Goal: Task Accomplishment & Management: Use online tool/utility

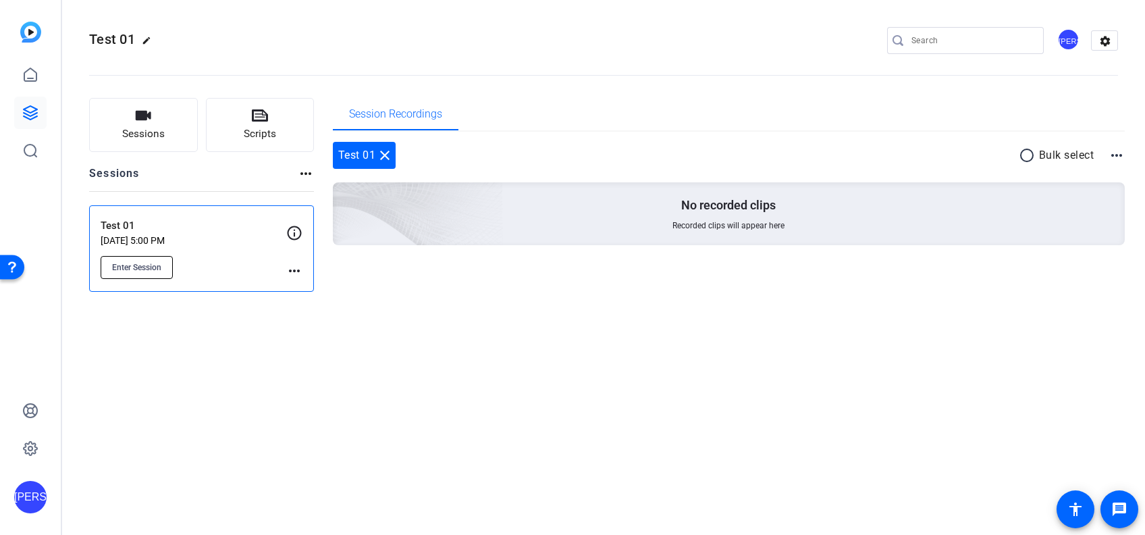
click at [151, 269] on span "Enter Session" at bounding box center [136, 267] width 49 height 11
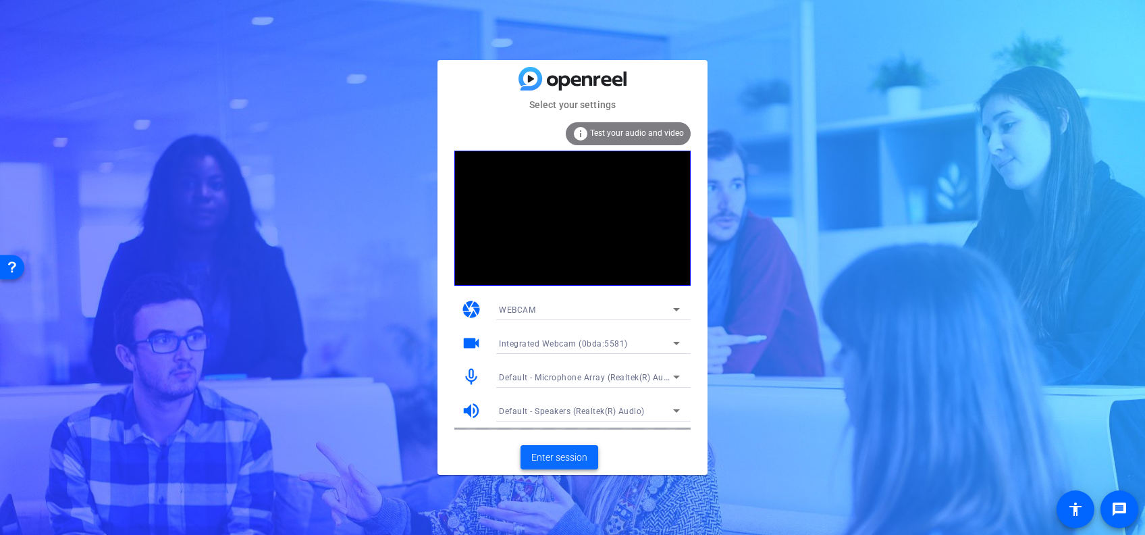
click at [553, 458] on span "Enter session" at bounding box center [559, 457] width 56 height 14
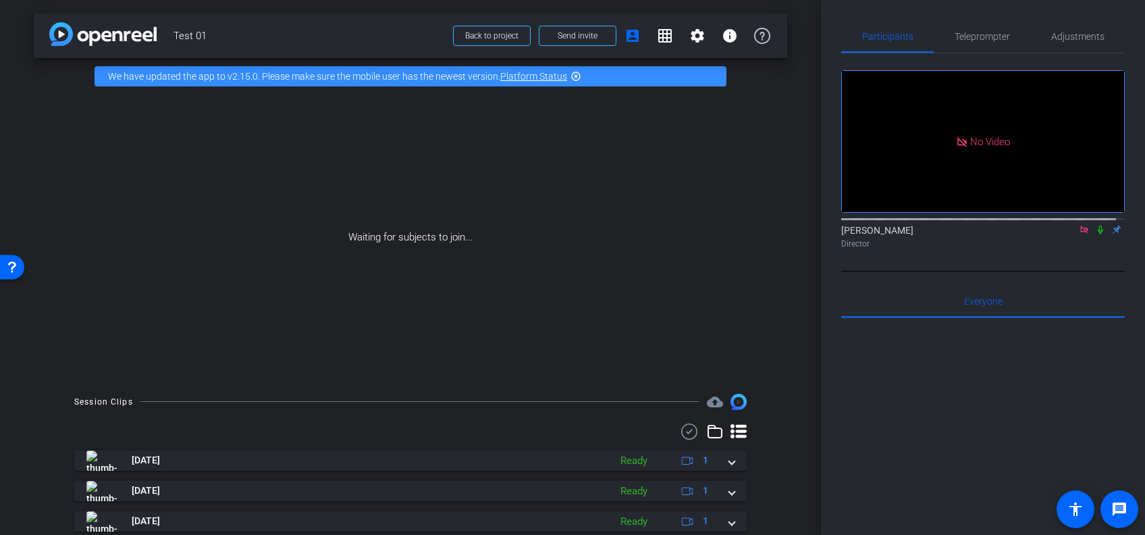
click at [1079, 234] on icon at bounding box center [1084, 229] width 11 height 9
click at [903, 207] on video at bounding box center [983, 141] width 282 height 141
click at [856, 200] on mat-icon "settings" at bounding box center [858, 192] width 16 height 16
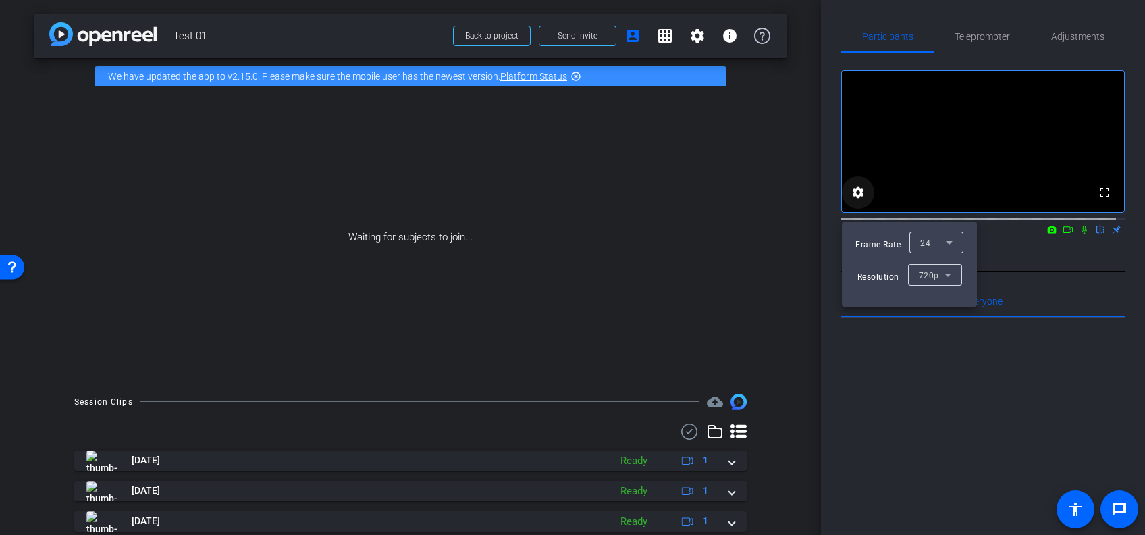
click at [856, 203] on div at bounding box center [572, 267] width 1145 height 535
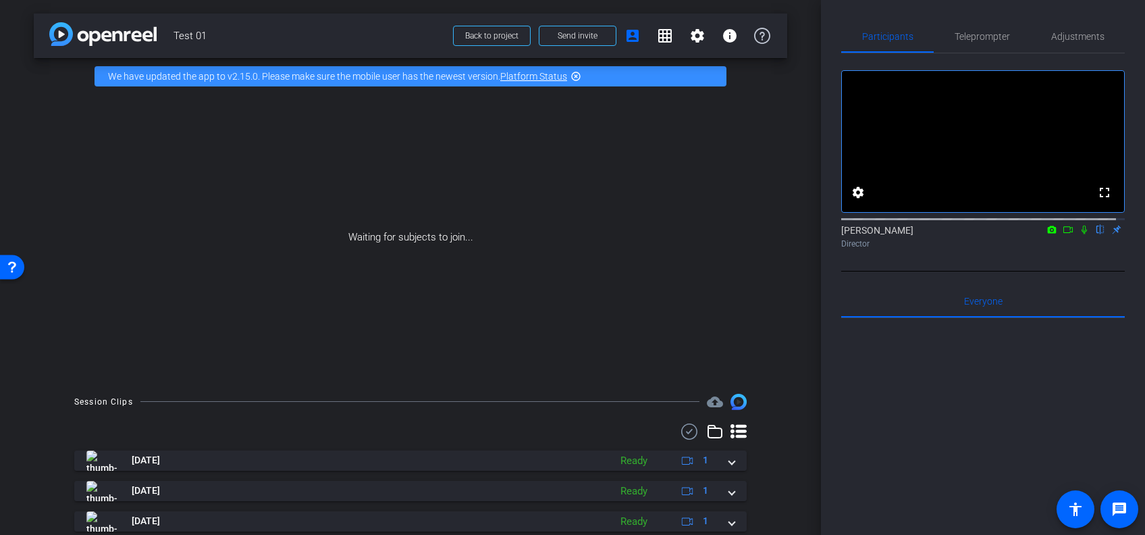
click at [471, 227] on div "Waiting for subjects to join..." at bounding box center [410, 238] width 753 height 286
drag, startPoint x: 950, startPoint y: 146, endPoint x: 689, endPoint y: 227, distance: 273.5
click at [689, 227] on div "arrow_back Test 01 Back to project Send invite account_box grid_on settings inf…" at bounding box center [572, 267] width 1145 height 535
click at [1104, 240] on div "Jeeten Arora flip Director" at bounding box center [983, 236] width 284 height 26
click at [1108, 238] on div "Jeeten Arora flip Director" at bounding box center [983, 236] width 284 height 26
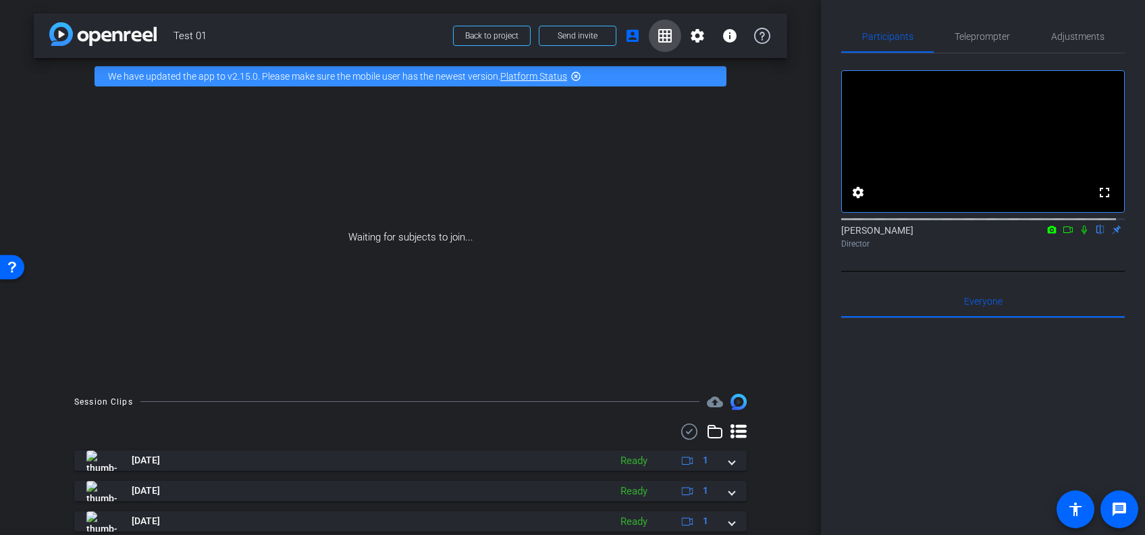
click at [657, 39] on mat-icon "grid_on" at bounding box center [665, 36] width 16 height 16
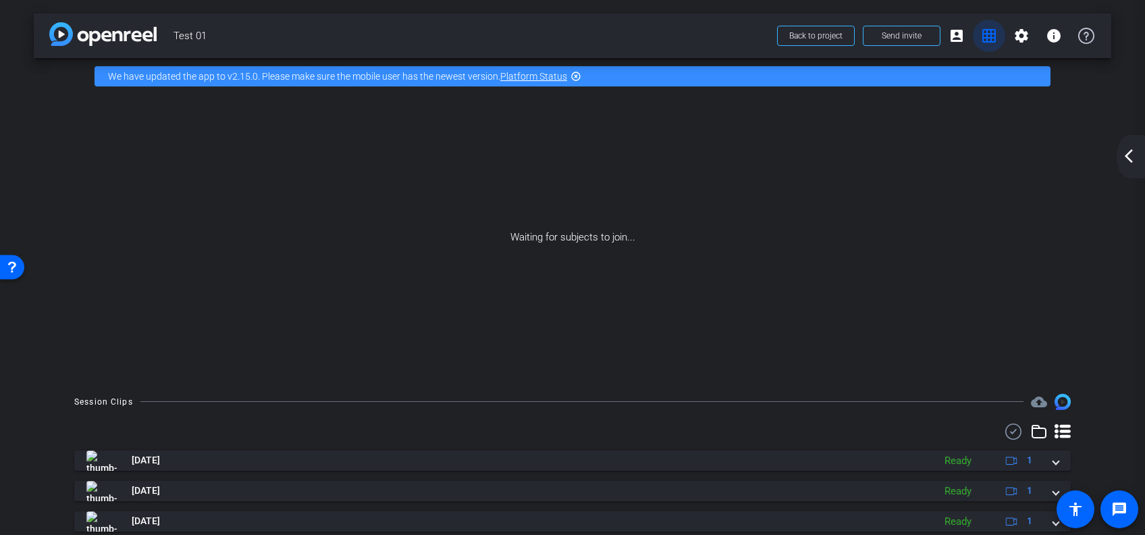
click at [981, 40] on mat-icon "grid_on" at bounding box center [989, 36] width 16 height 16
click at [981, 41] on mat-icon "grid_on" at bounding box center [989, 36] width 16 height 16
click at [1126, 167] on div "arrow_back_ios_new arrow_forward_ios" at bounding box center [1131, 156] width 28 height 43
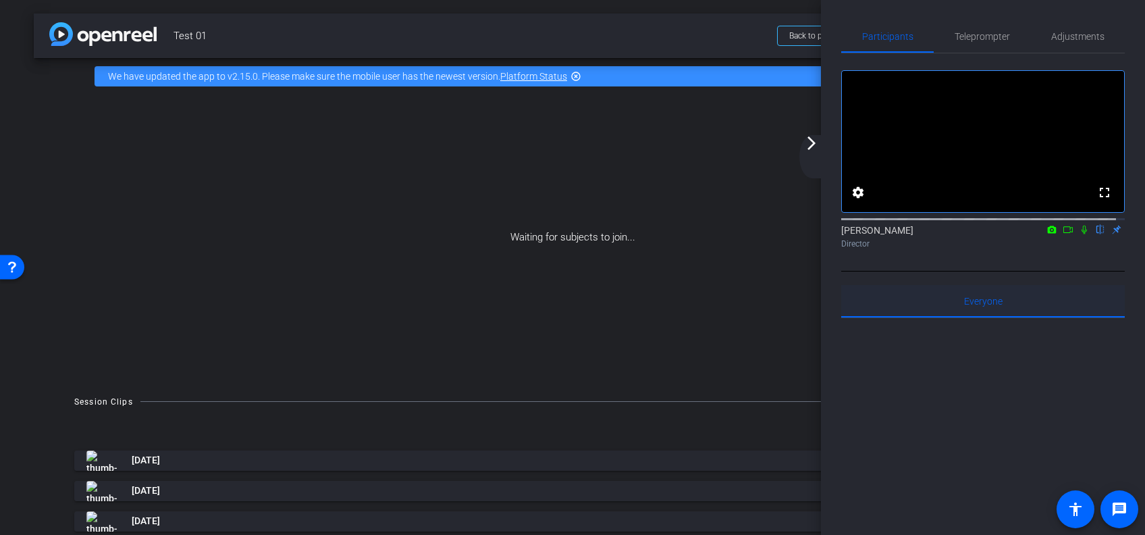
click at [945, 308] on div "Everyone 0" at bounding box center [983, 301] width 284 height 32
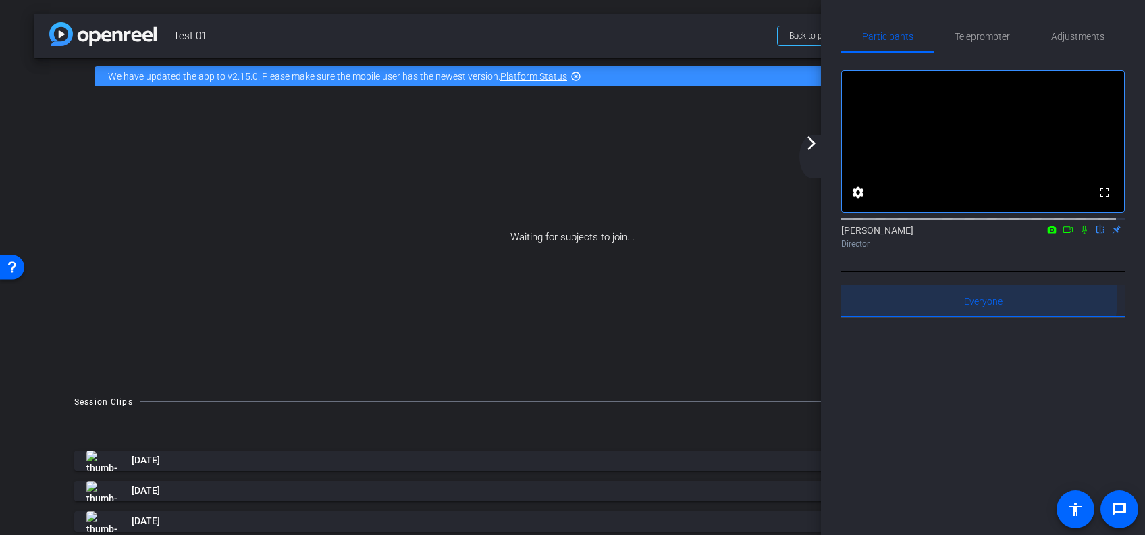
click at [945, 308] on div "Everyone 0" at bounding box center [983, 301] width 284 height 32
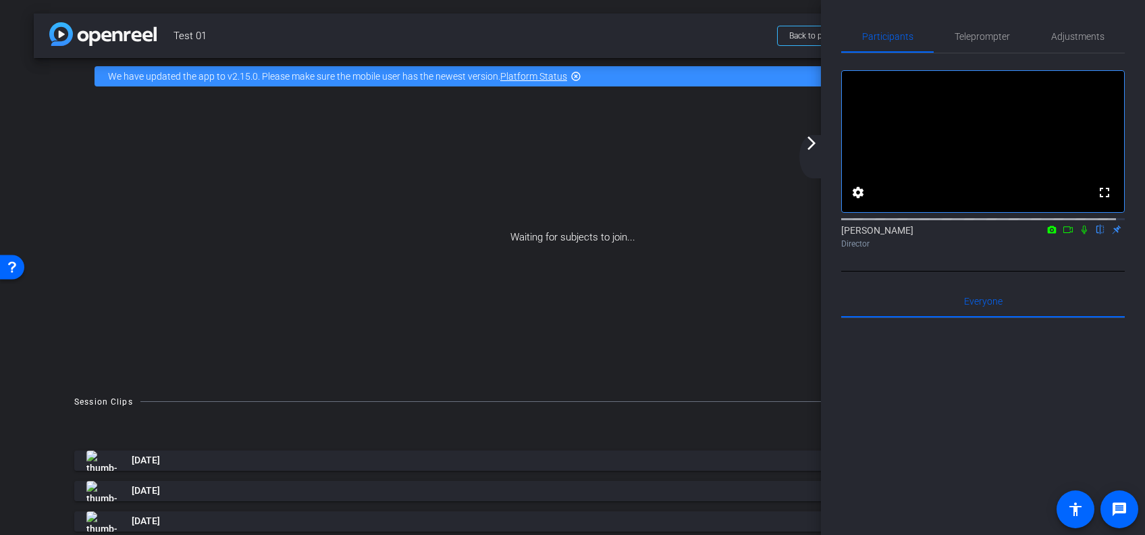
click at [809, 147] on mat-icon "arrow_forward_ios" at bounding box center [811, 143] width 16 height 16
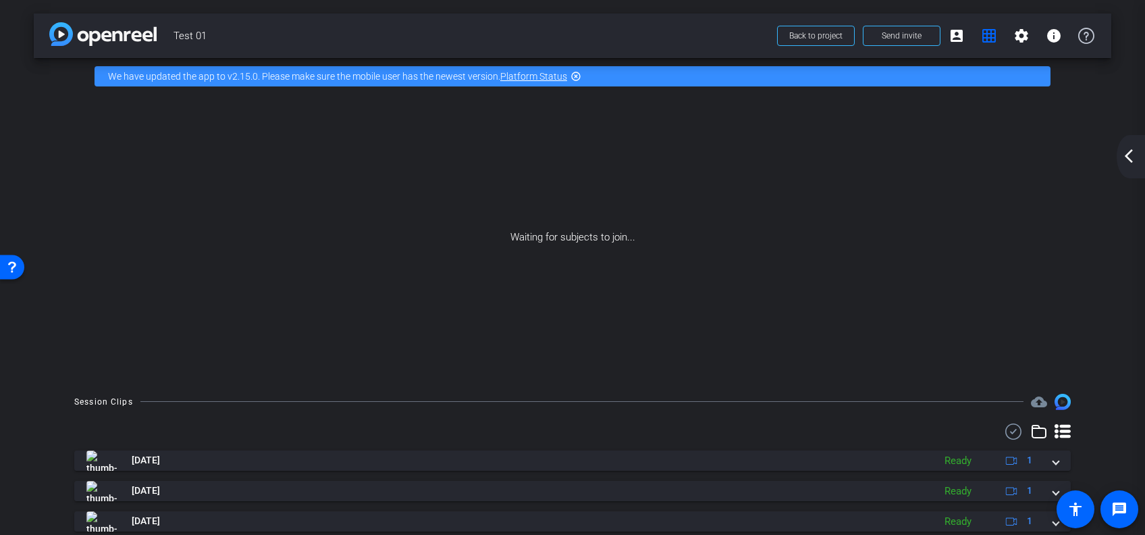
click at [1133, 154] on mat-icon "arrow_back_ios_new" at bounding box center [1129, 156] width 16 height 16
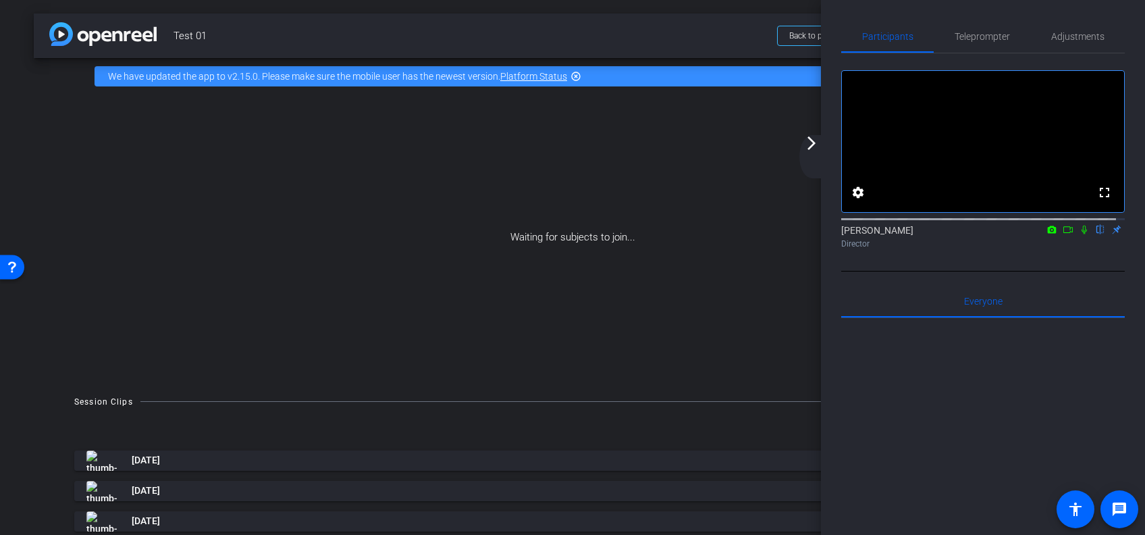
click at [1010, 142] on video at bounding box center [983, 141] width 282 height 141
click at [380, 92] on div "arrow_back Test 01 Back to project Send invite account_box grid_on settings inf…" at bounding box center [572, 267] width 1145 height 535
click at [788, 43] on span at bounding box center [816, 36] width 76 height 32
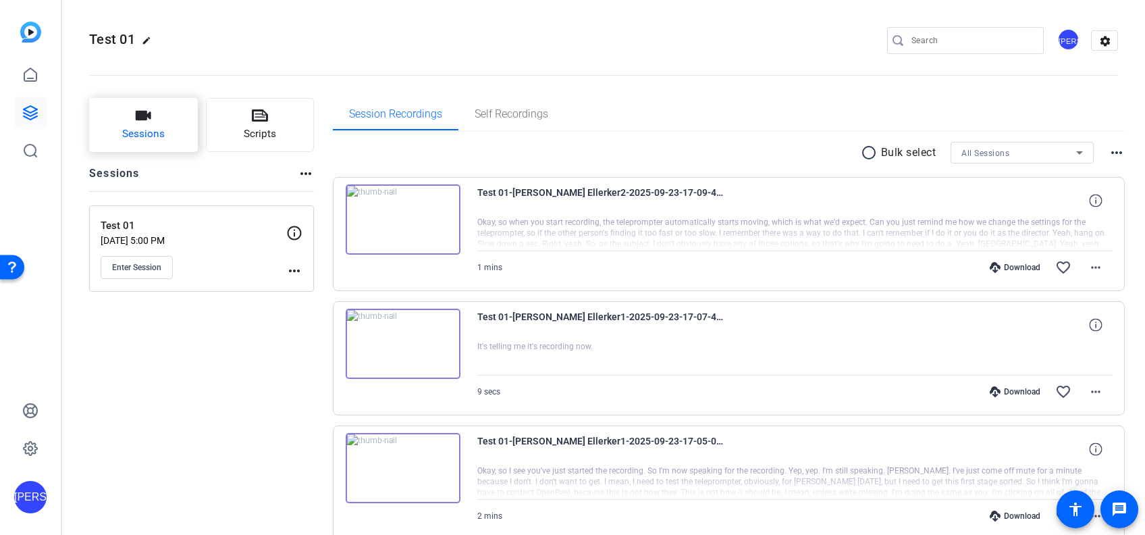
click at [160, 140] on span "Sessions" at bounding box center [143, 134] width 43 height 16
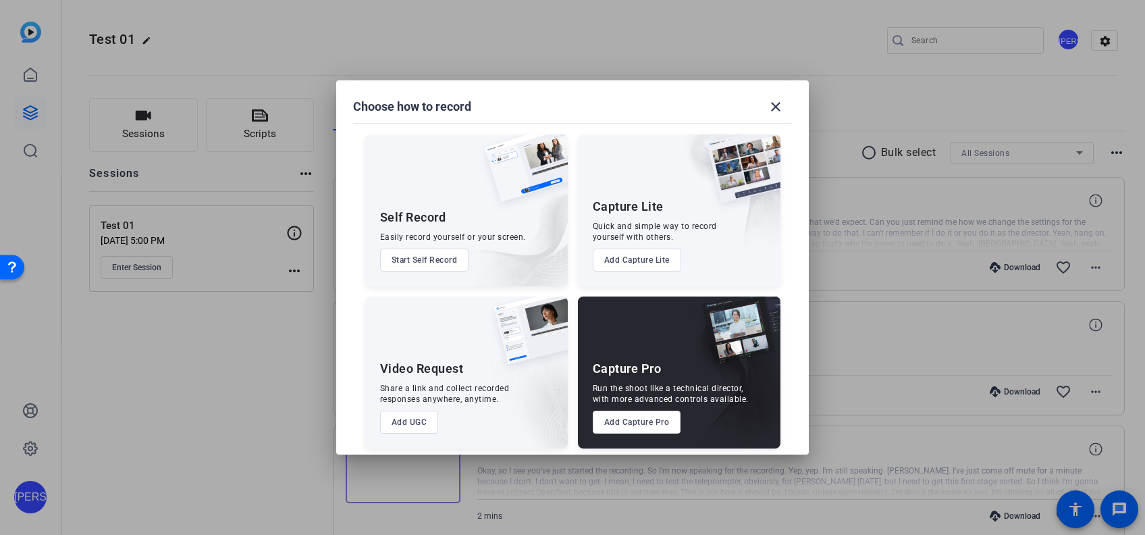
click at [433, 265] on button "Start Self Record" at bounding box center [424, 259] width 89 height 23
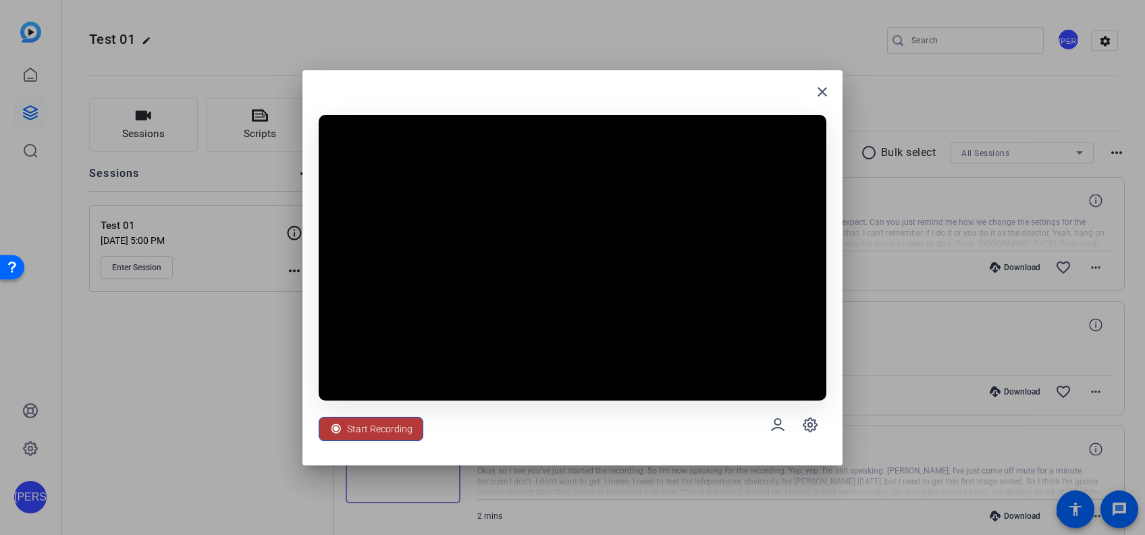
click at [337, 432] on icon at bounding box center [335, 427] width 9 height 9
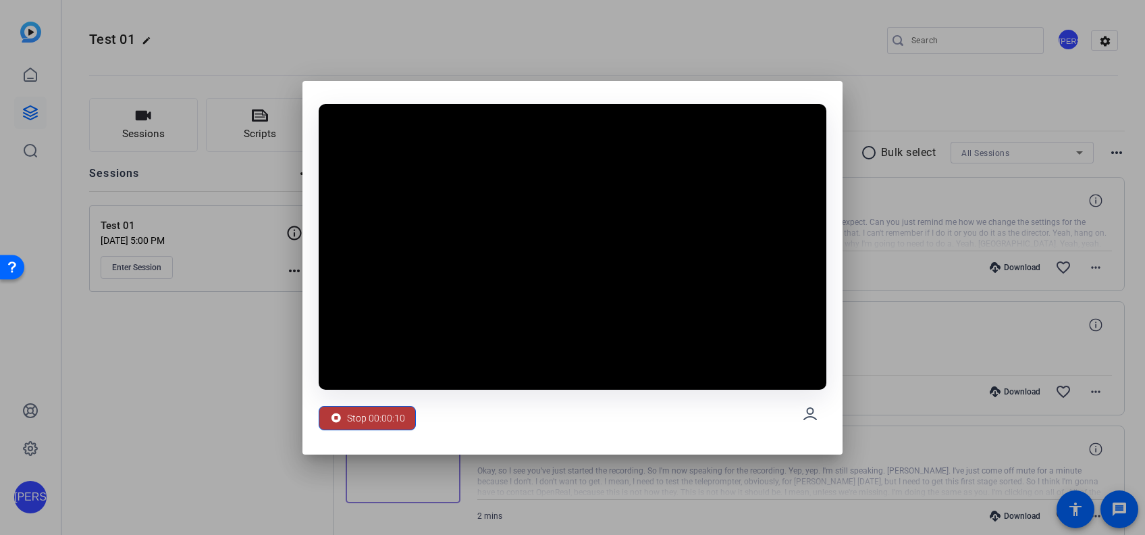
click at [342, 425] on div "Stop 00:00:10" at bounding box center [367, 418] width 76 height 26
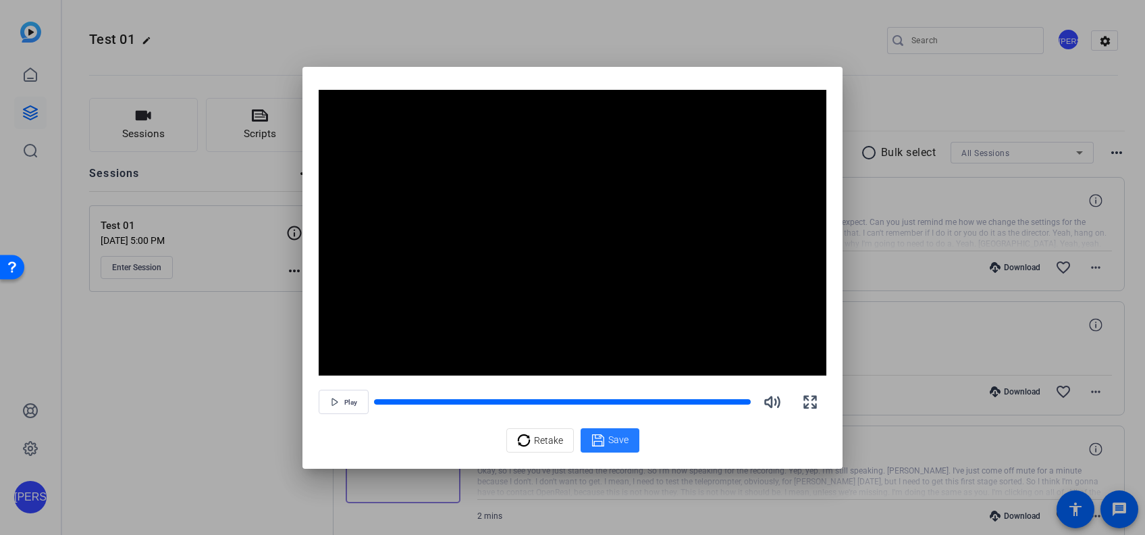
click at [597, 433] on icon at bounding box center [597, 439] width 12 height 12
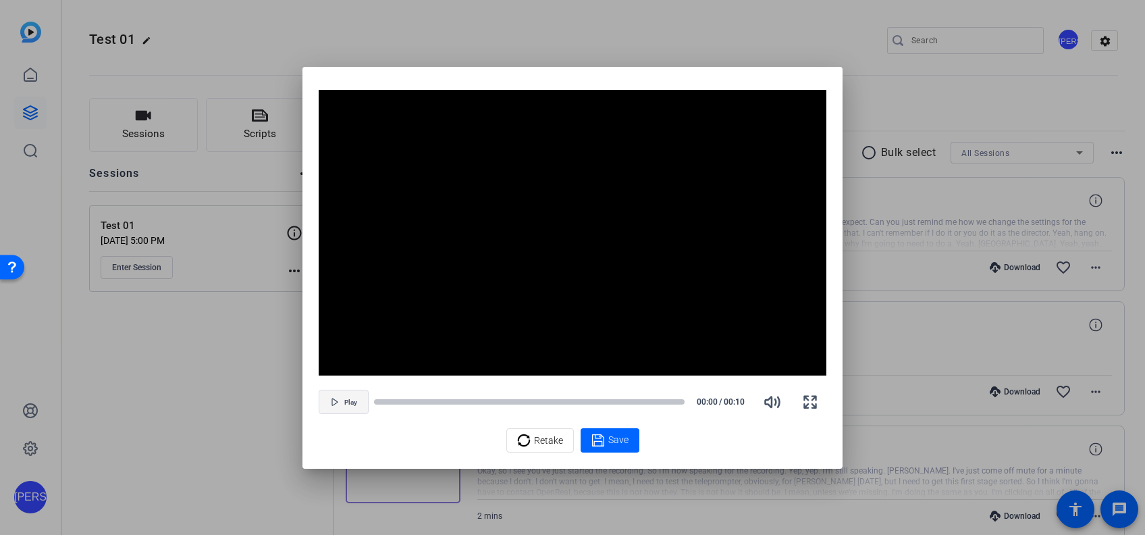
click at [351, 402] on span "Play" at bounding box center [350, 402] width 13 height 8
click at [351, 402] on span "Pause" at bounding box center [351, 402] width 18 height 8
click at [351, 402] on span "Play" at bounding box center [350, 402] width 13 height 8
click at [541, 432] on span "Retake" at bounding box center [548, 440] width 29 height 26
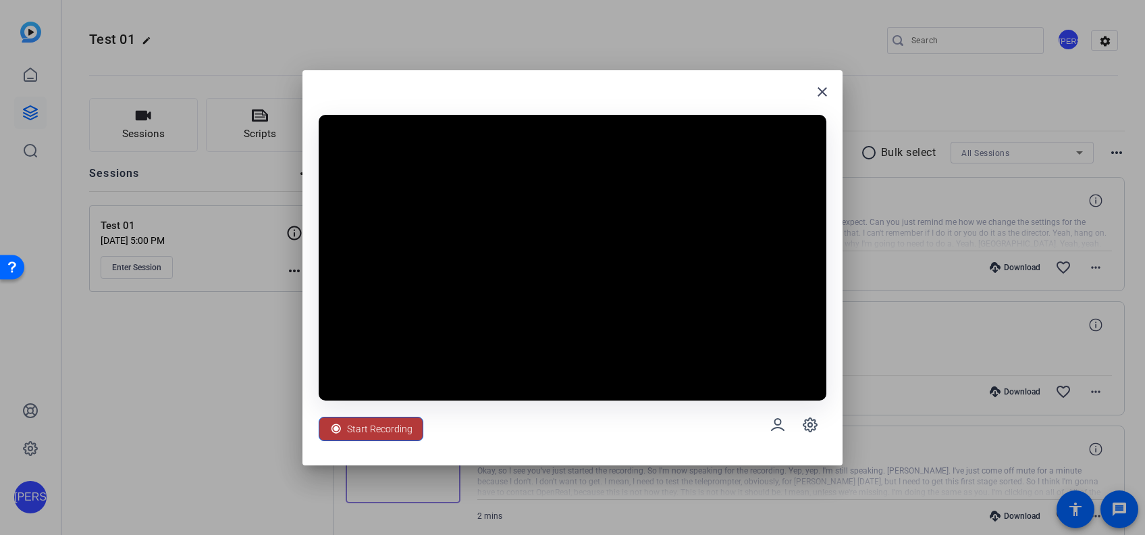
click at [356, 433] on span "Start Recording" at bounding box center [379, 429] width 65 height 26
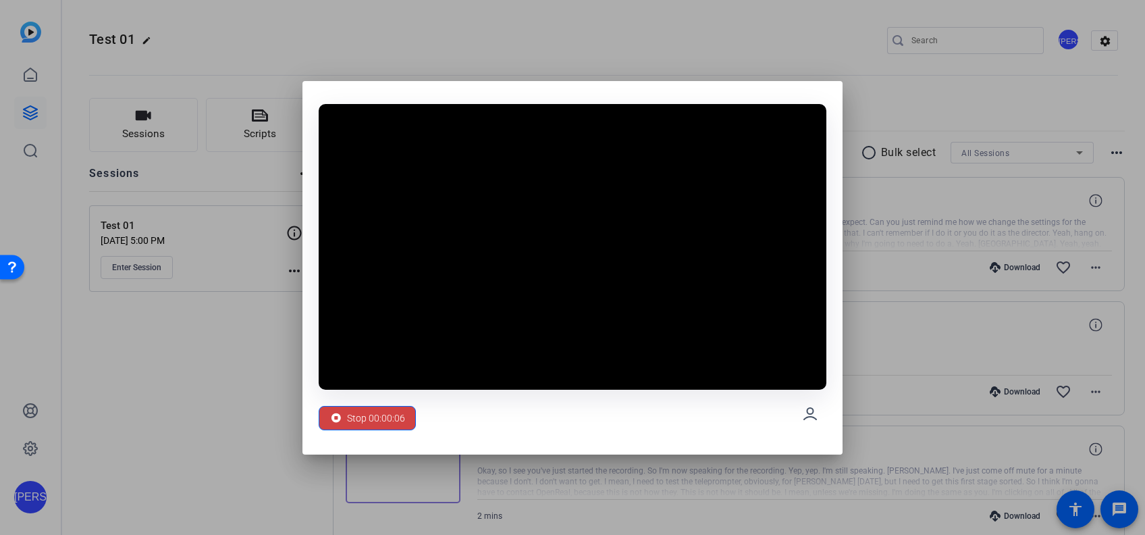
click at [356, 433] on div "Stop 00:00:06" at bounding box center [573, 413] width 508 height 49
click at [358, 416] on span "Stop 00:00:08" at bounding box center [376, 418] width 58 height 26
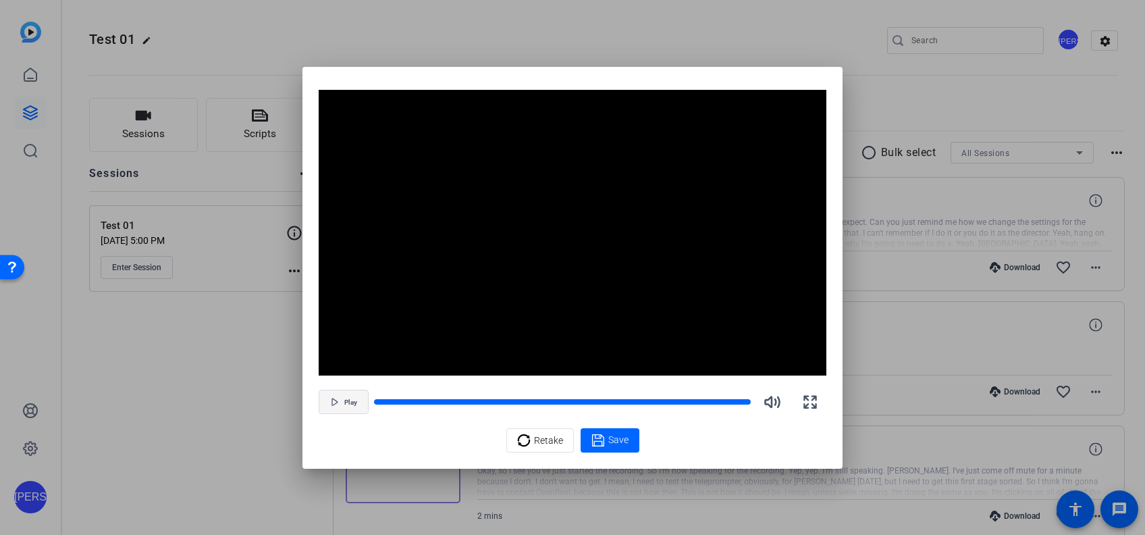
click at [328, 397] on span "button" at bounding box center [343, 401] width 49 height 32
click at [539, 447] on span "Retake" at bounding box center [548, 440] width 29 height 26
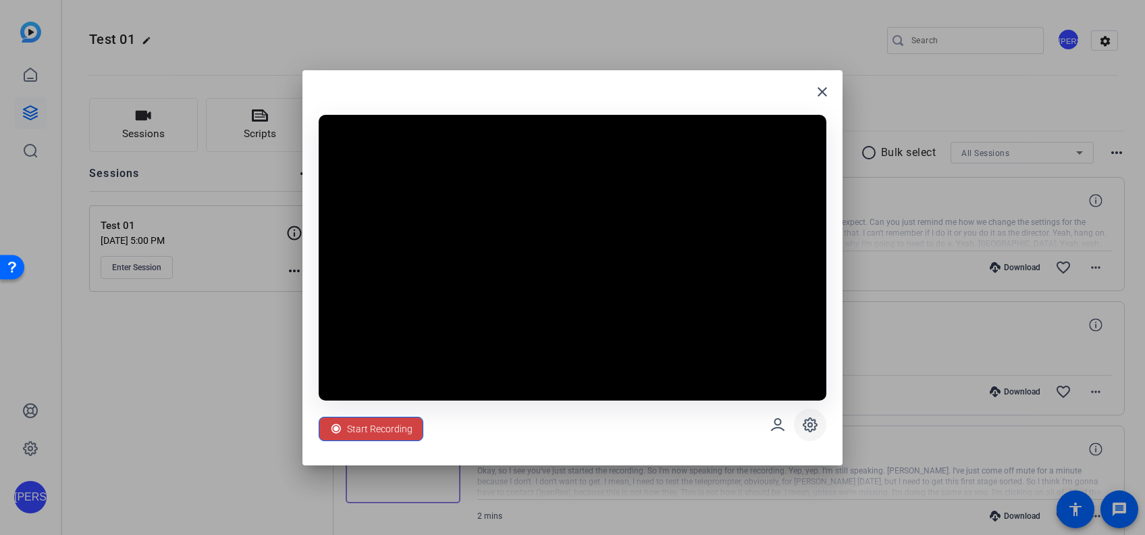
click at [811, 428] on icon at bounding box center [810, 425] width 14 height 14
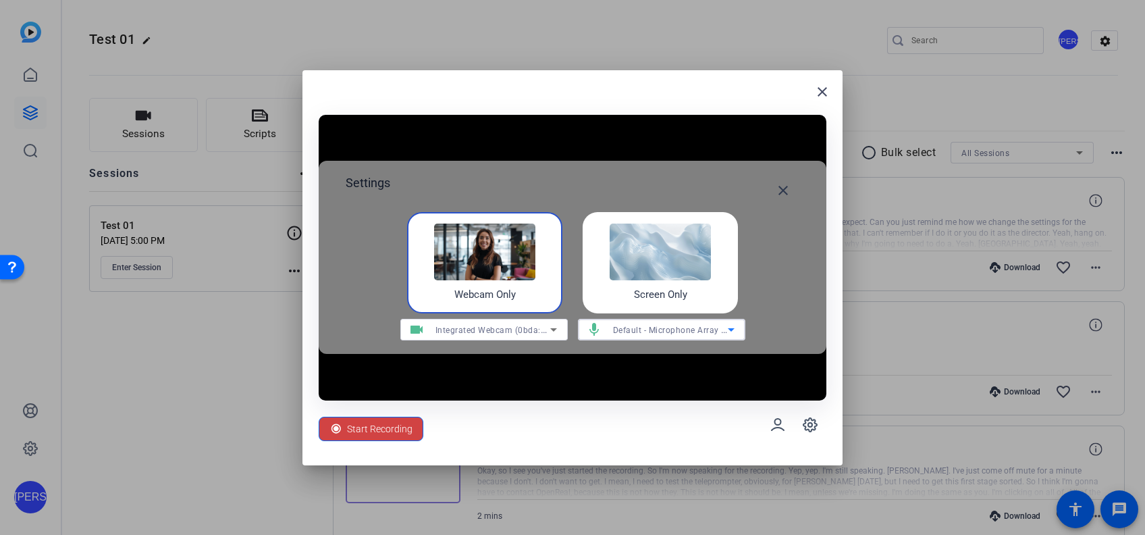
click at [684, 329] on span "Default - Microphone Array (Realtek(R) Audio)" at bounding box center [703, 329] width 180 height 11
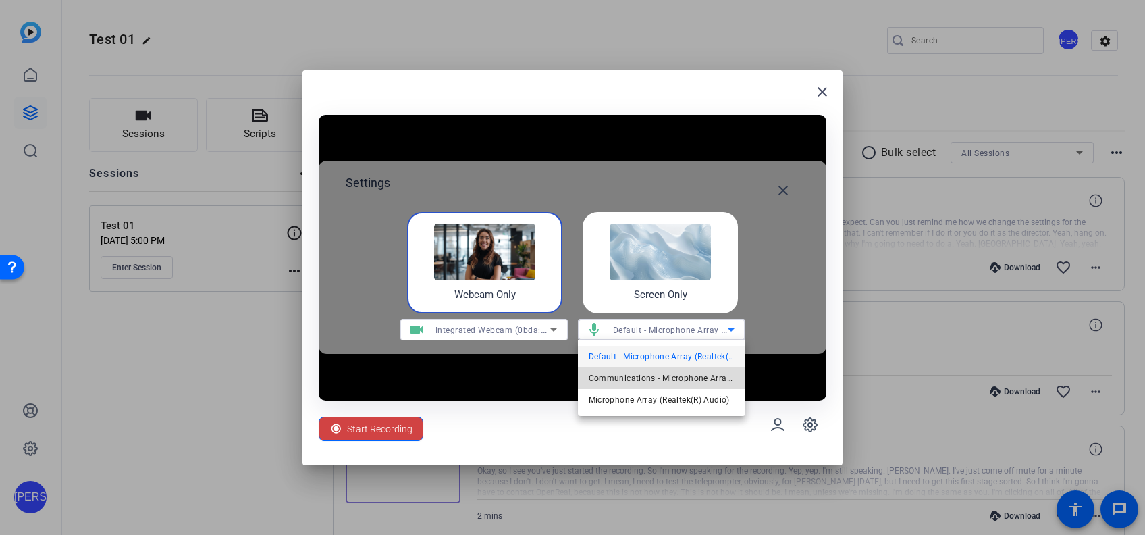
click at [680, 381] on span "Communications - Microphone Array (Realtek(R) Audio)" at bounding box center [662, 378] width 146 height 16
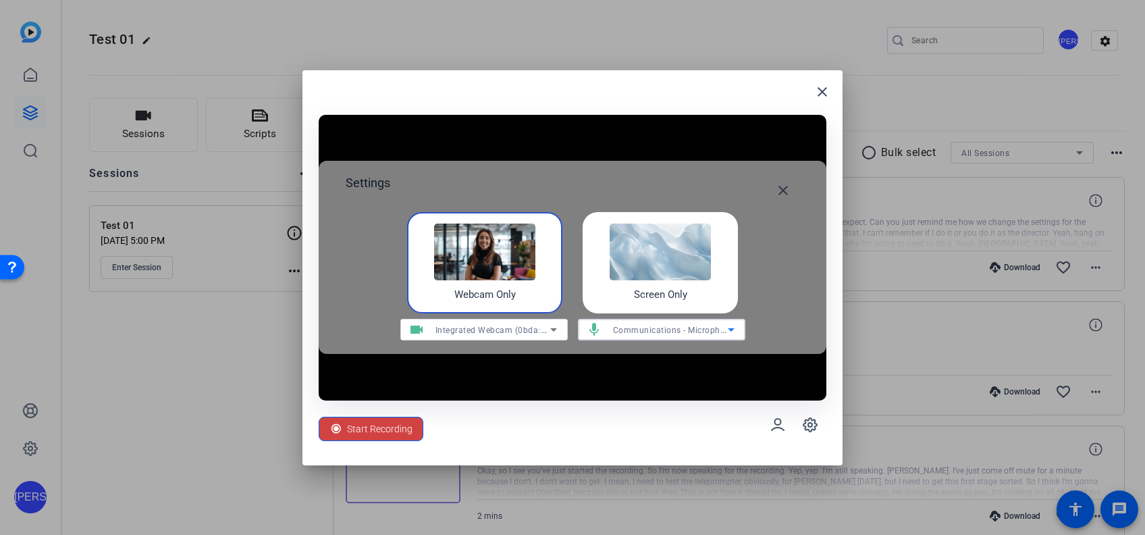
click at [687, 329] on span "Communications - Microphone Array (Realtek(R) Audio)" at bounding box center [722, 329] width 219 height 11
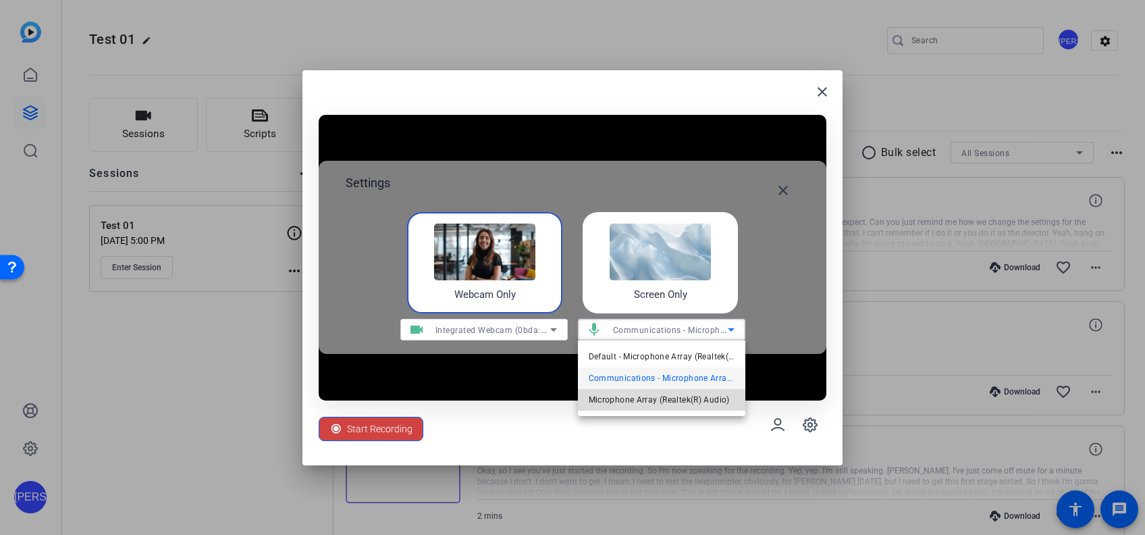
click at [671, 400] on span "Microphone Array (Realtek(R) Audio)" at bounding box center [659, 400] width 141 height 16
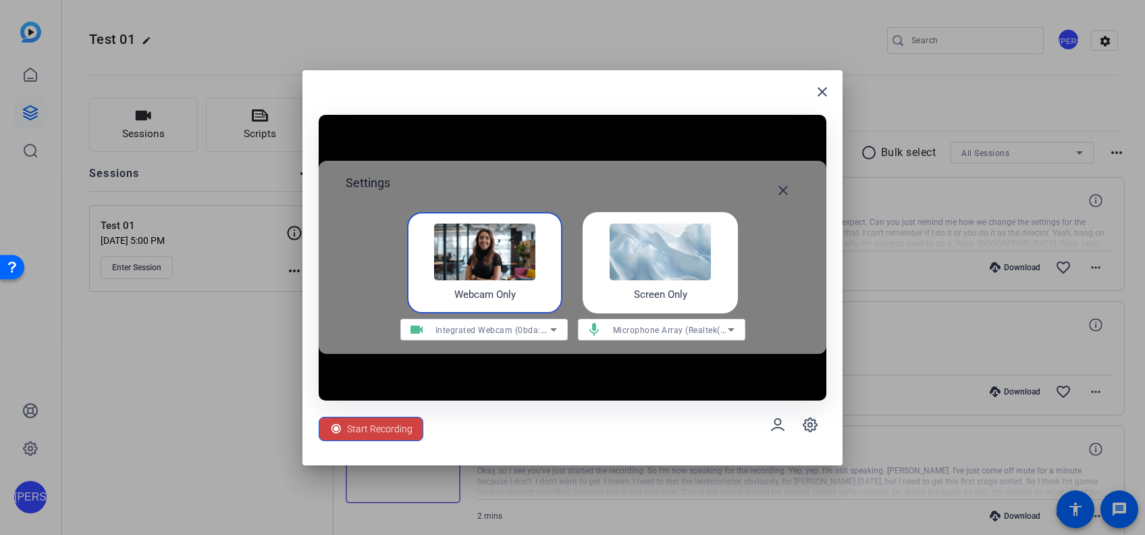
click at [476, 267] on img at bounding box center [484, 251] width 101 height 57
click at [480, 329] on span "Integrated Webcam (0bda:5581)" at bounding box center [499, 329] width 129 height 11
click at [491, 356] on span "Integrated Webcam (0bda:5581)" at bounding box center [474, 356] width 126 height 16
click at [385, 427] on span "Start Recording" at bounding box center [379, 429] width 65 height 26
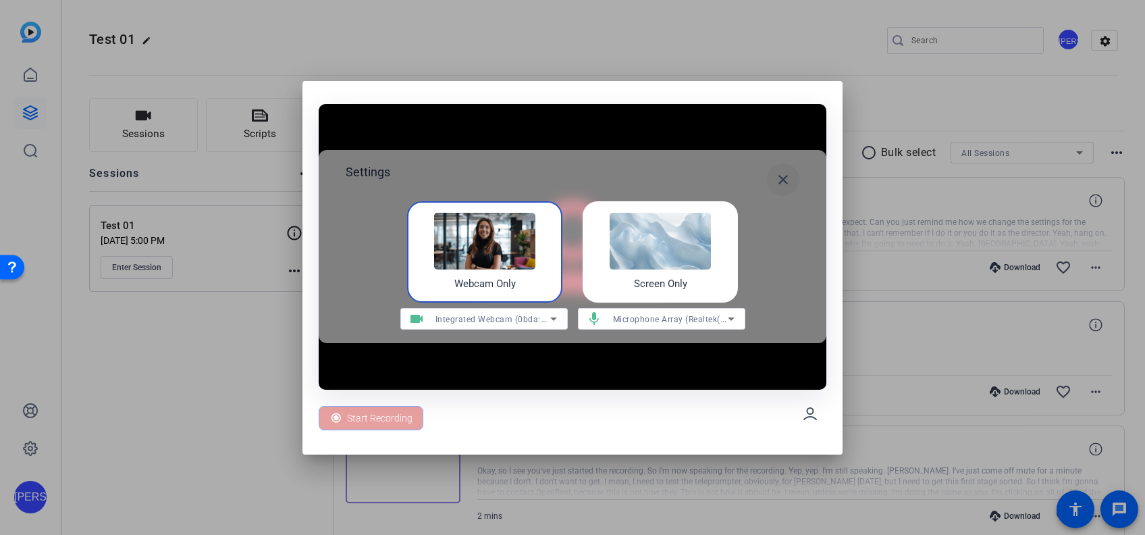
click at [782, 176] on mat-icon "close" at bounding box center [783, 179] width 16 height 16
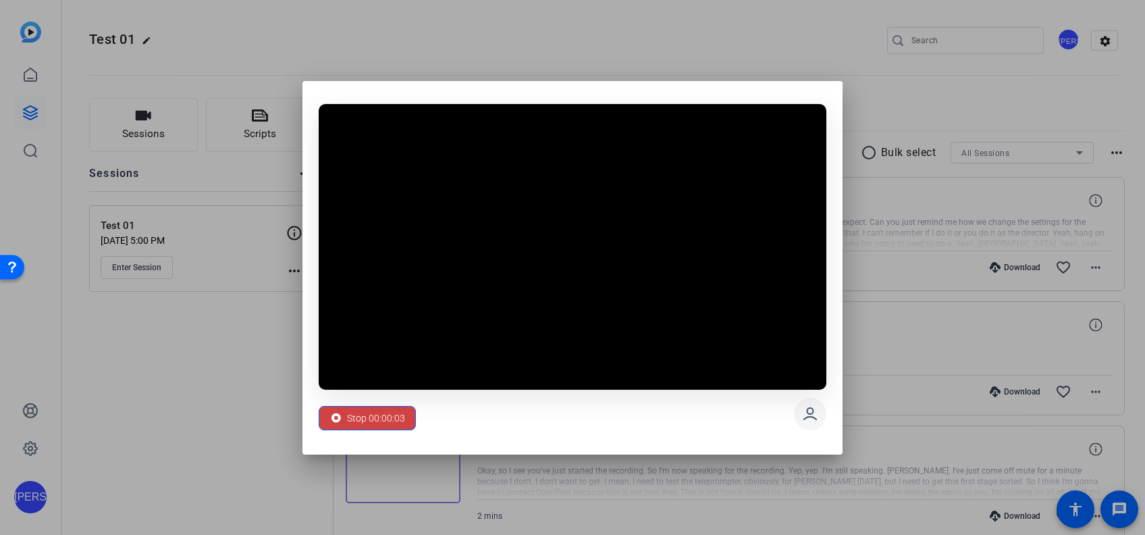
click at [817, 425] on span at bounding box center [810, 414] width 32 height 32
click at [414, 419] on button "Stop 00:00:10" at bounding box center [367, 418] width 97 height 24
click at [403, 419] on span "Stop 00:00:11" at bounding box center [376, 418] width 58 height 26
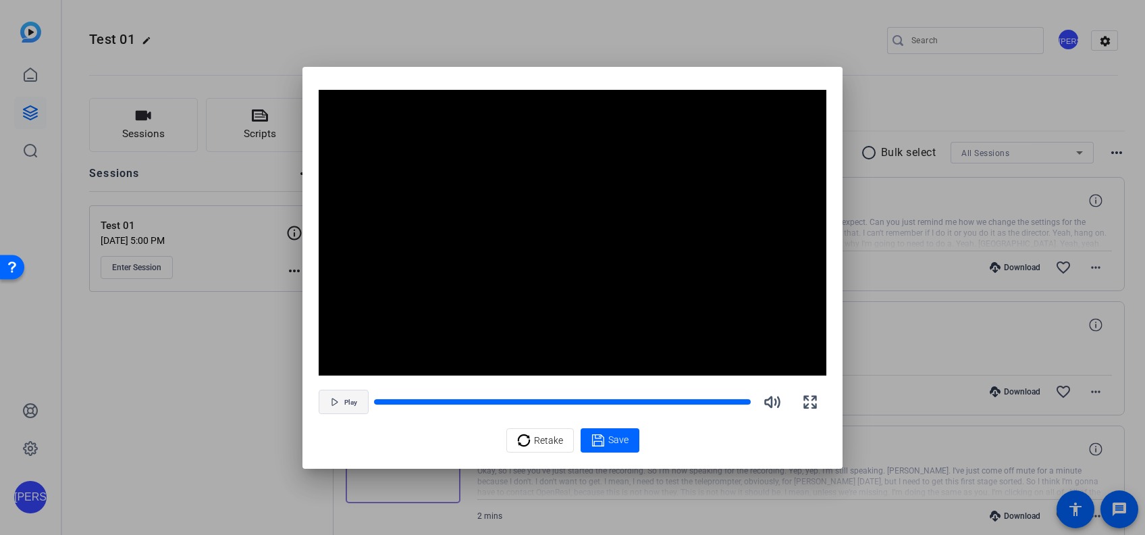
click at [345, 401] on span "Play" at bounding box center [350, 402] width 13 height 8
click at [779, 401] on icon "button" at bounding box center [772, 401] width 14 height 10
click at [779, 401] on icon "button" at bounding box center [772, 402] width 16 height 16
click at [552, 438] on span "Retake" at bounding box center [548, 440] width 29 height 26
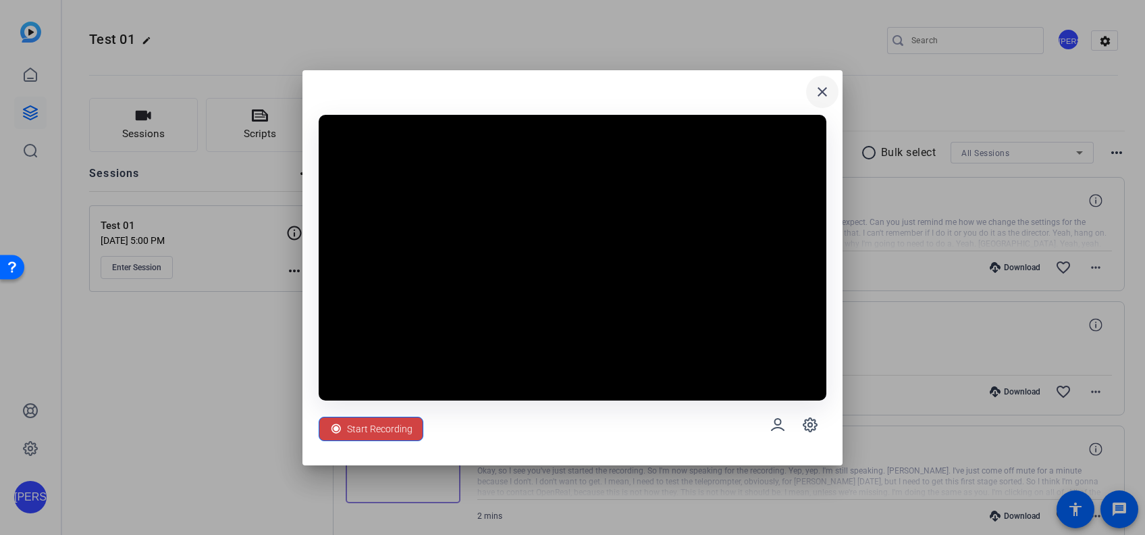
click at [819, 86] on mat-icon "close" at bounding box center [822, 92] width 16 height 16
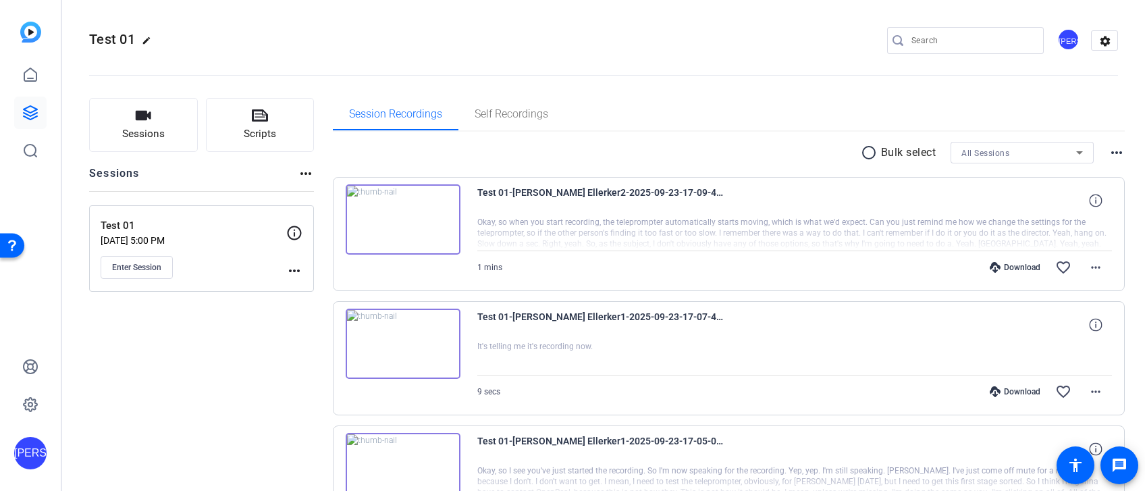
drag, startPoint x: 238, startPoint y: 391, endPoint x: 238, endPoint y: 347, distance: 43.9
click at [238, 347] on div "Sessions Scripts Sessions more_horiz Test 01 [DATE] 5:00 PM Enter Session more_…" at bounding box center [201, 340] width 225 height 485
click at [142, 259] on button "Enter Session" at bounding box center [137, 267] width 72 height 23
click at [109, 121] on button "Sessions" at bounding box center [143, 125] width 109 height 54
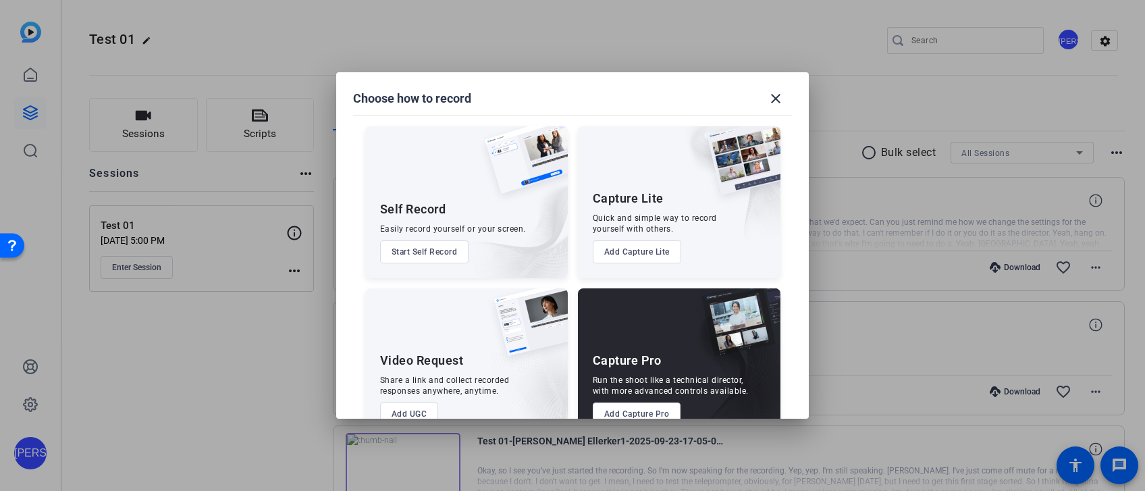
click at [421, 257] on button "Start Self Record" at bounding box center [424, 251] width 89 height 23
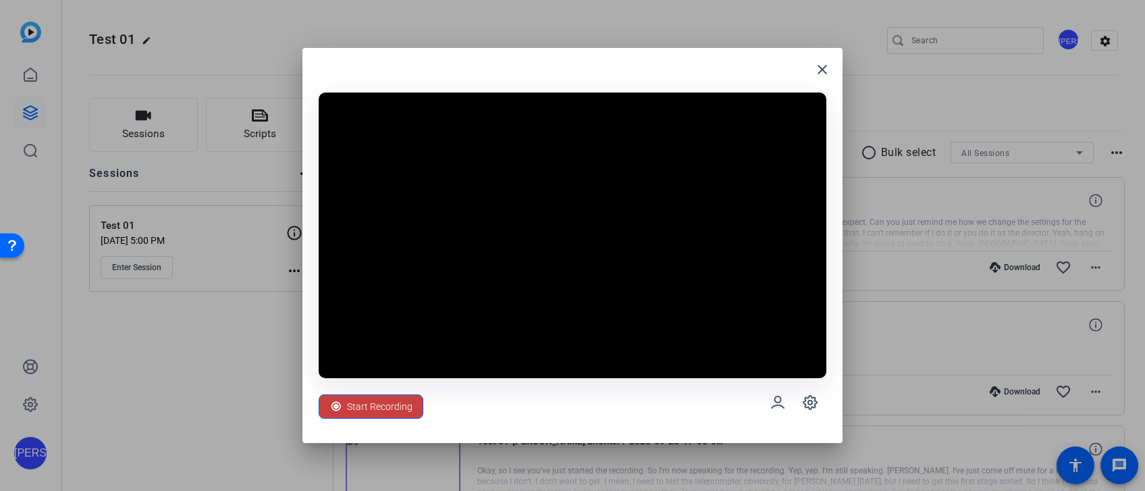
click at [394, 406] on span "Start Recording" at bounding box center [379, 407] width 65 height 26
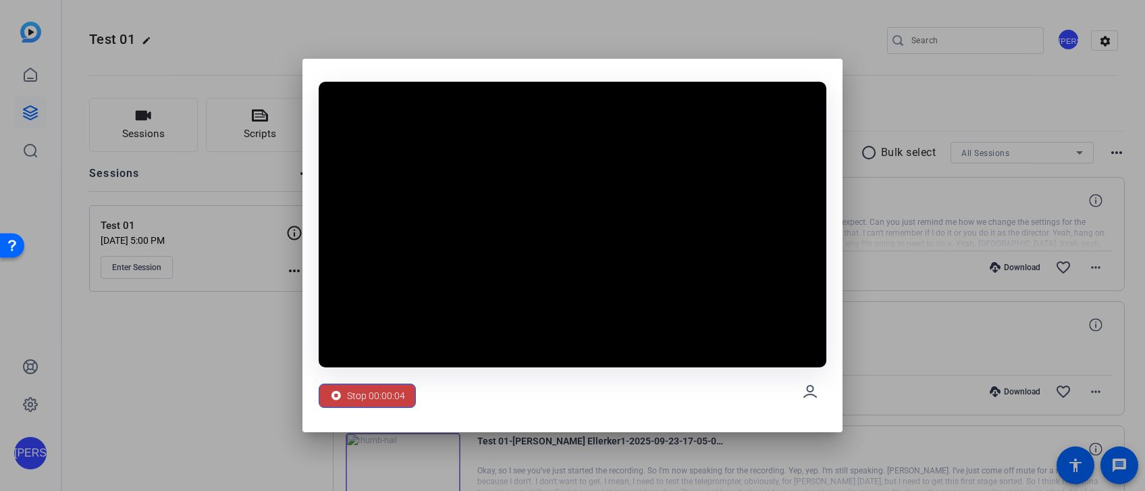
click at [388, 396] on span "Stop 00:00:04" at bounding box center [376, 396] width 58 height 26
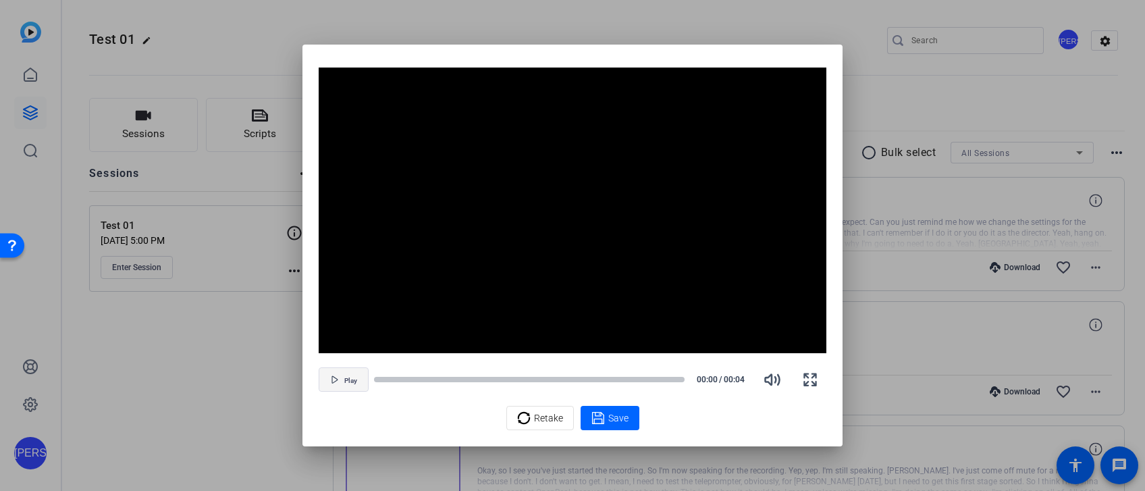
click at [345, 378] on span "Play" at bounding box center [350, 381] width 13 height 8
click at [544, 424] on span "Retake" at bounding box center [548, 418] width 29 height 26
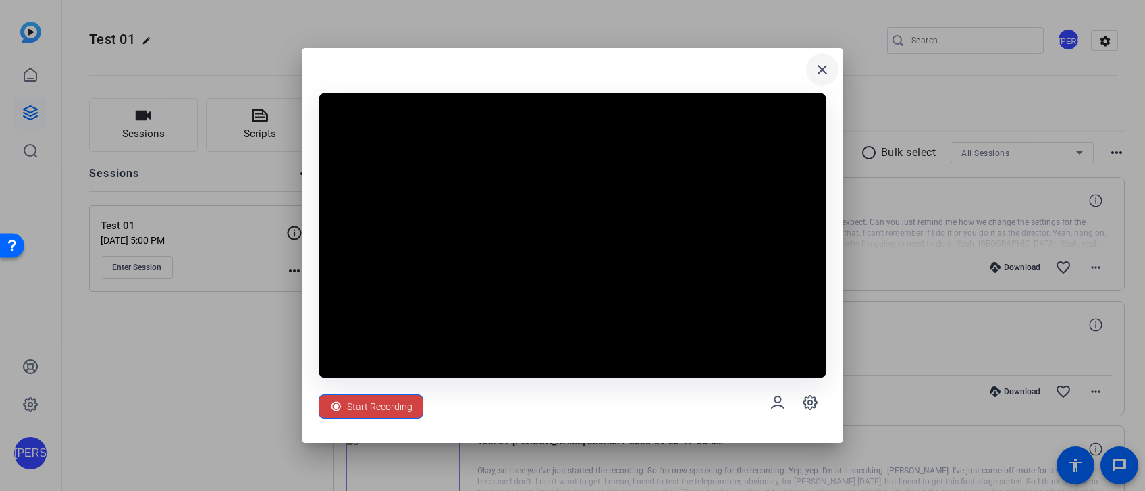
click at [826, 70] on mat-icon "close" at bounding box center [822, 69] width 16 height 16
